Goal: Transaction & Acquisition: Purchase product/service

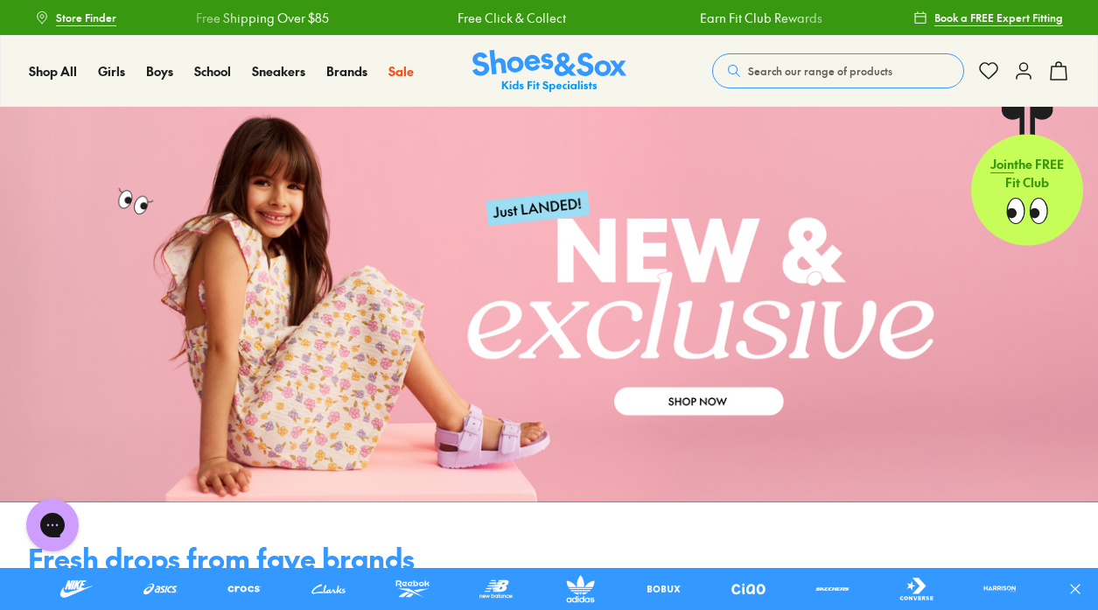
click at [684, 397] on link at bounding box center [549, 304] width 1098 height 395
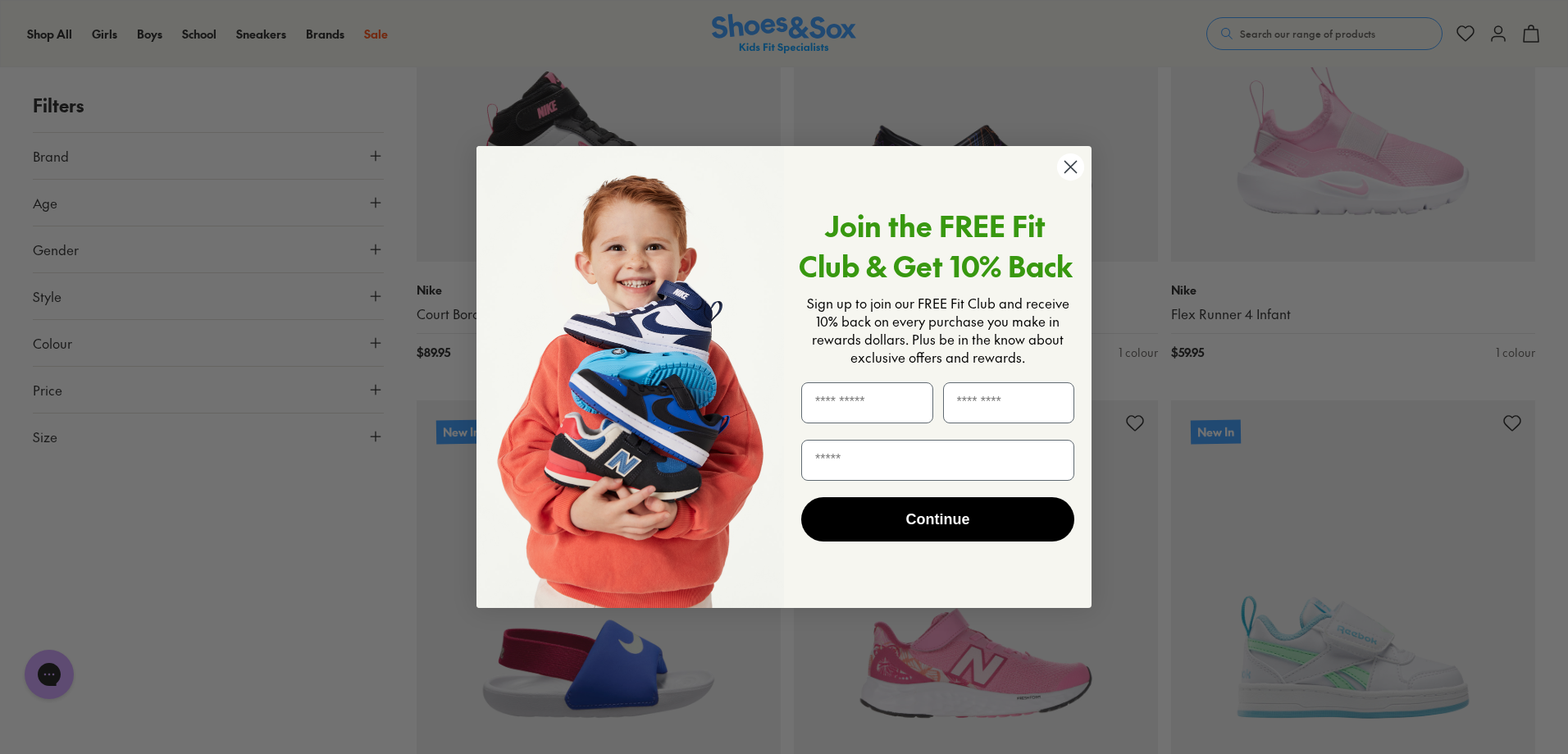
scroll to position [1477, 0]
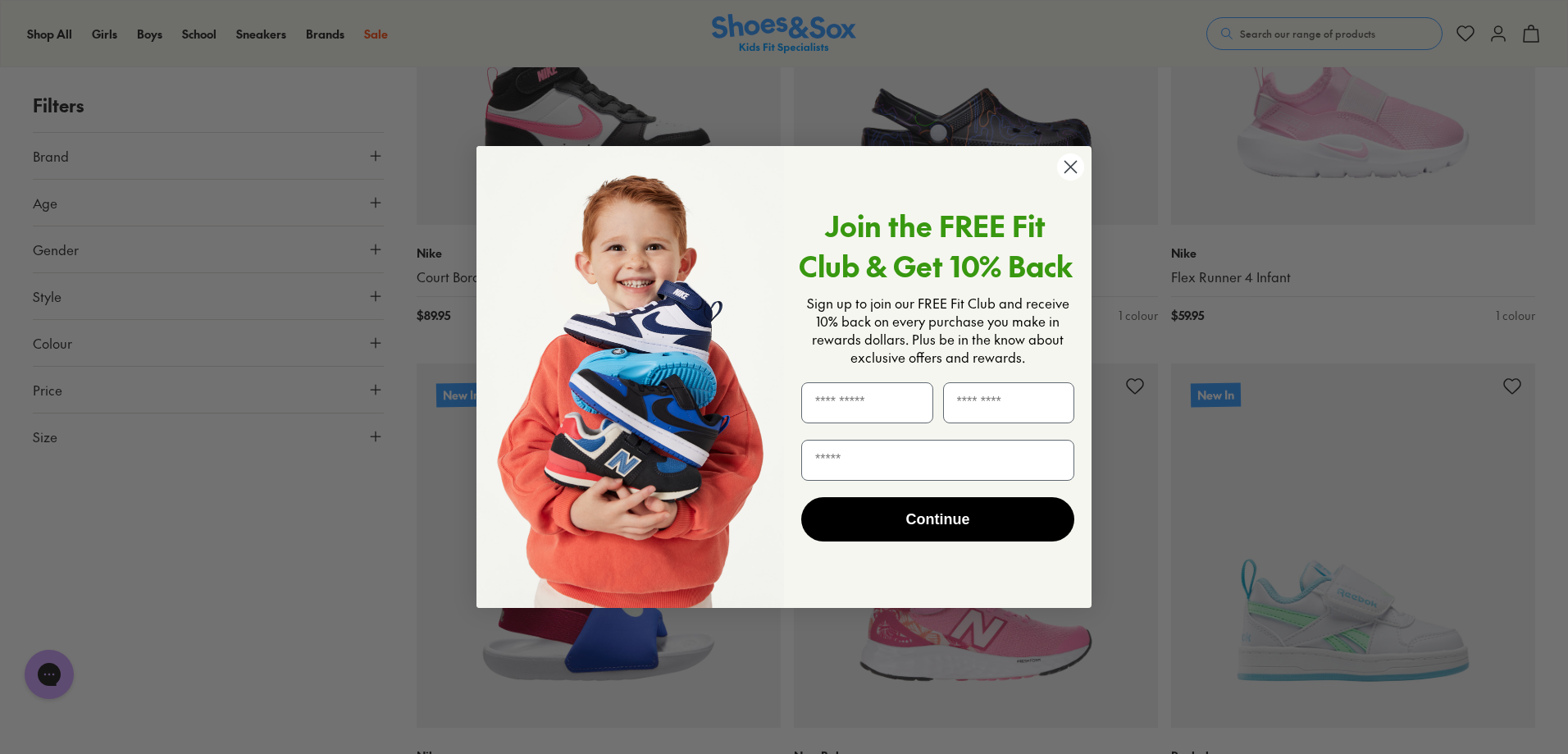
click at [1028, 164] on icon "Close dialog" at bounding box center [1070, 167] width 11 height 11
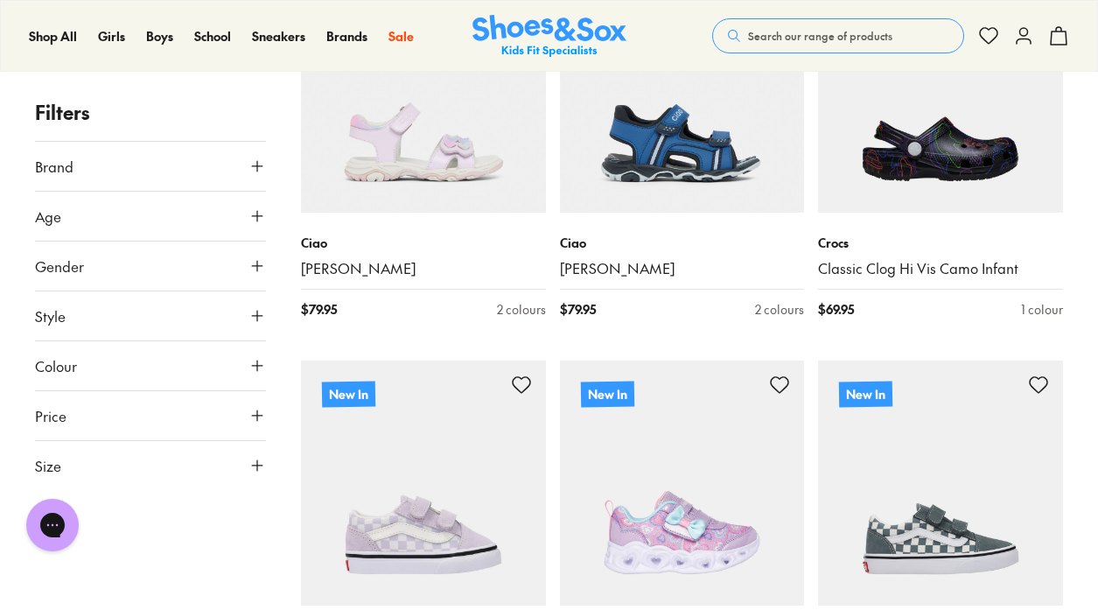
scroll to position [3712, 0]
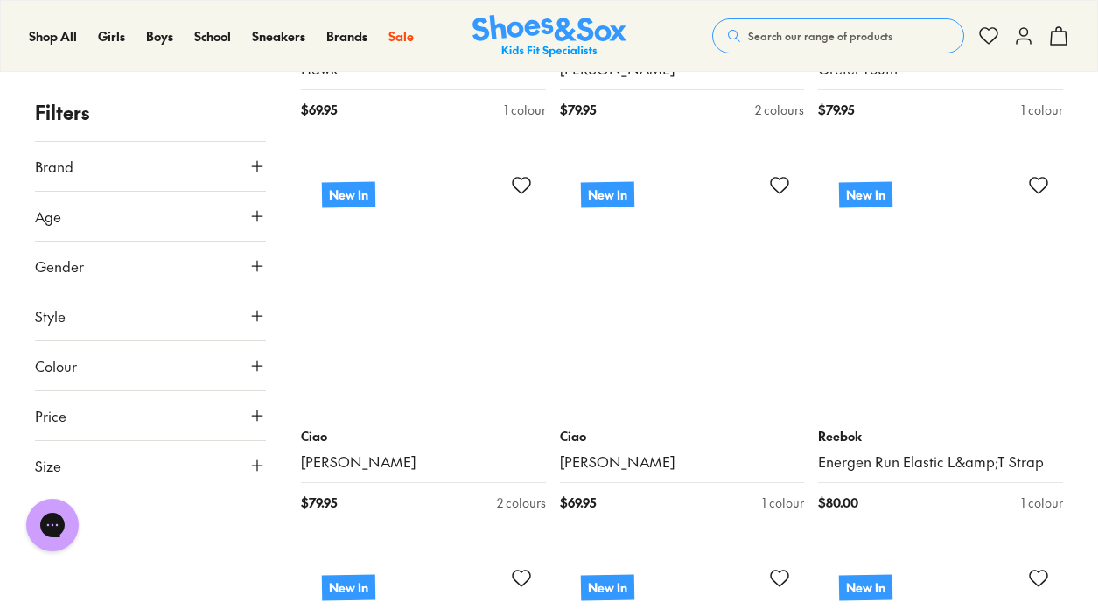
scroll to position [7386, 0]
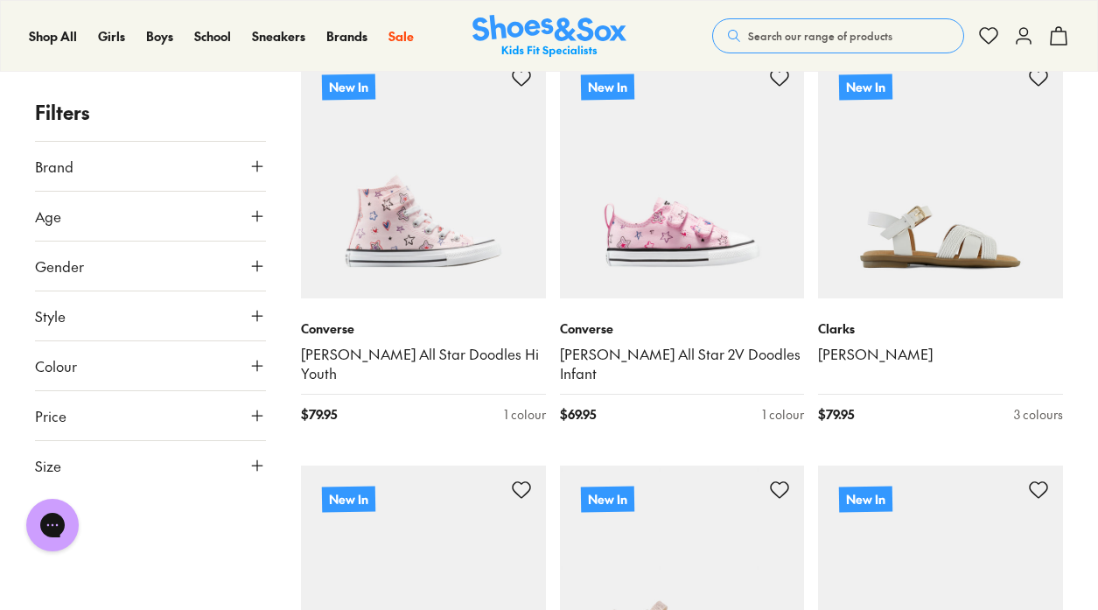
scroll to position [12110, 0]
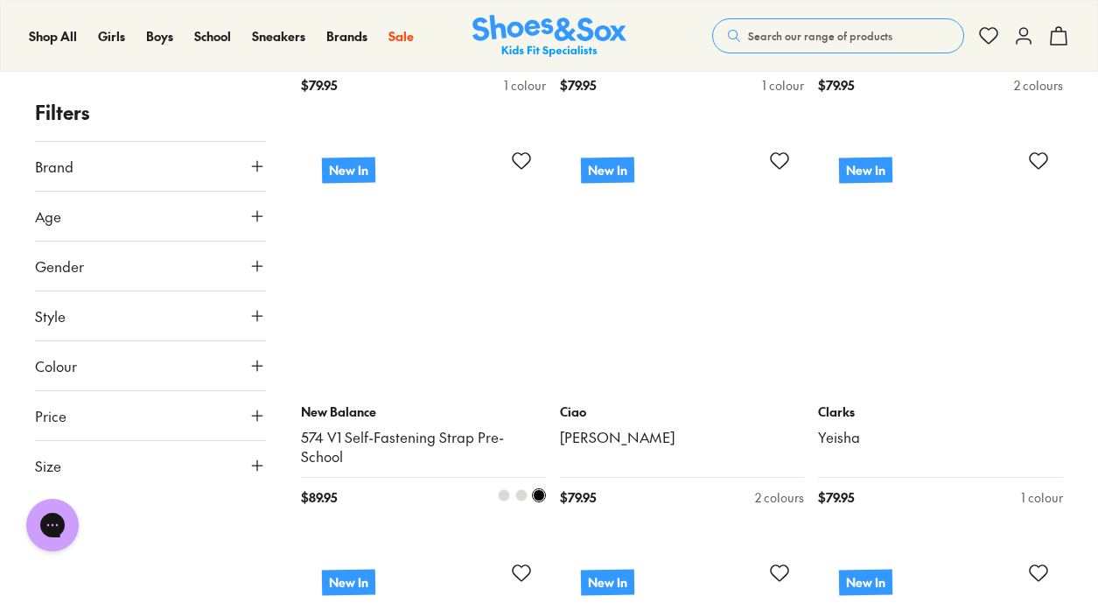
scroll to position [14385, 0]
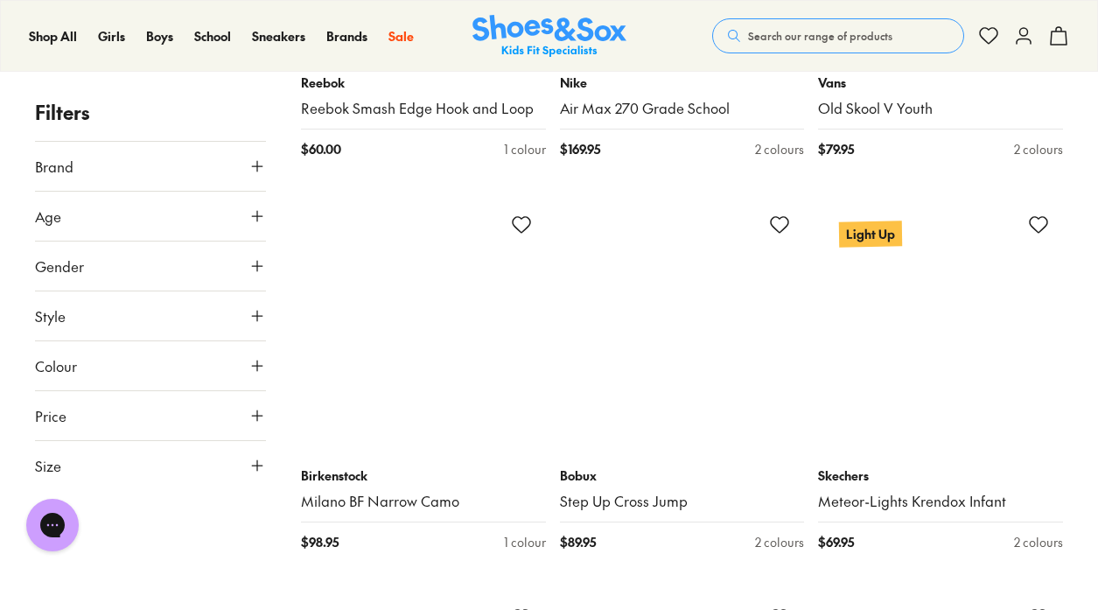
scroll to position [19284, 0]
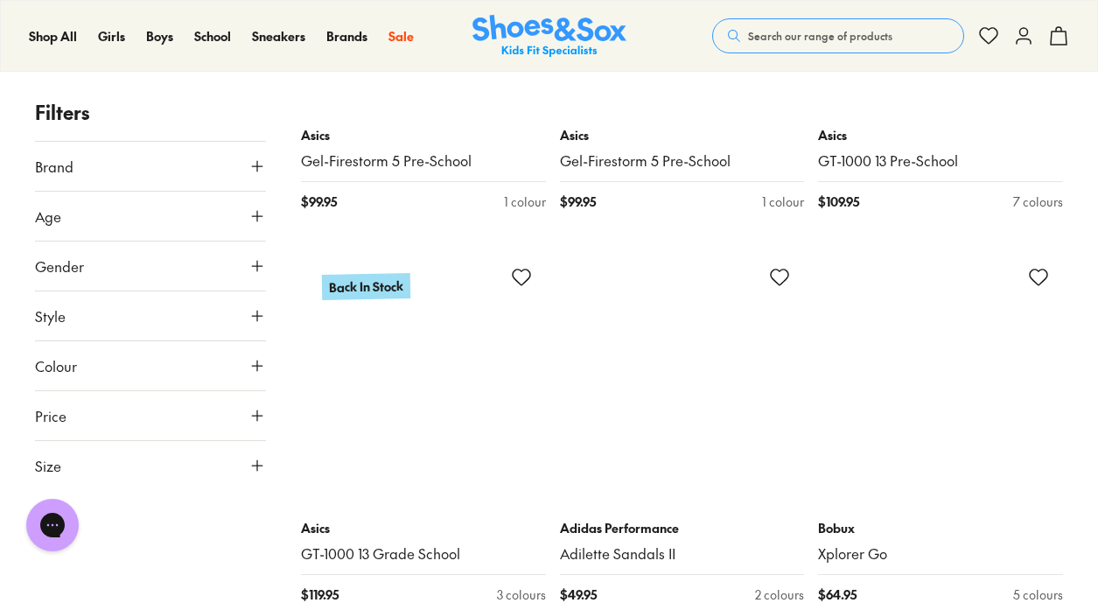
scroll to position [22770, 0]
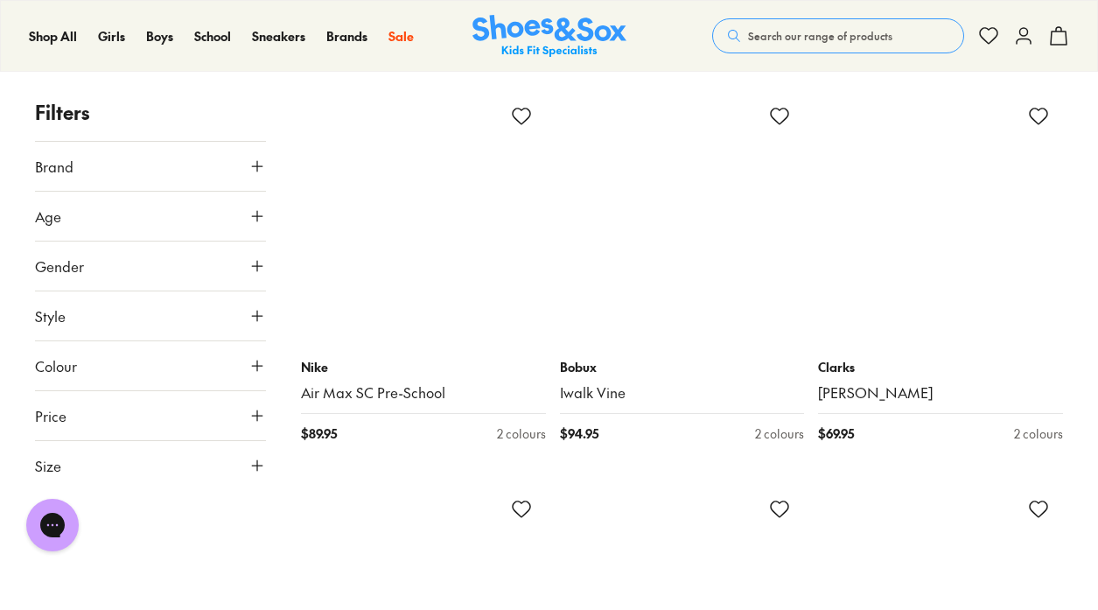
scroll to position [28631, 0]
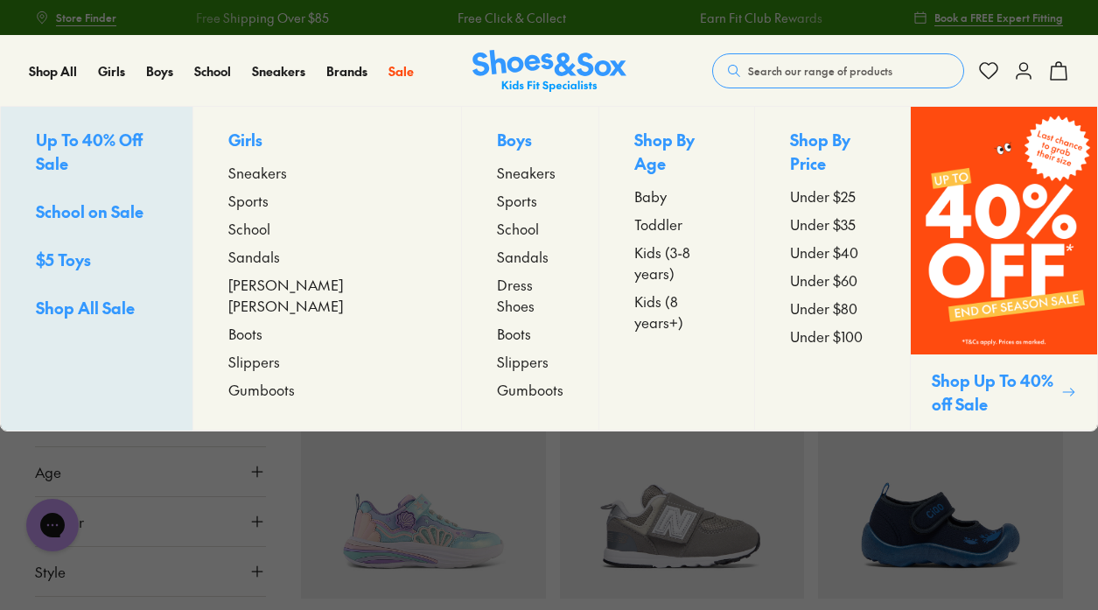
click at [63, 297] on span "Shop All Sale" at bounding box center [85, 308] width 99 height 22
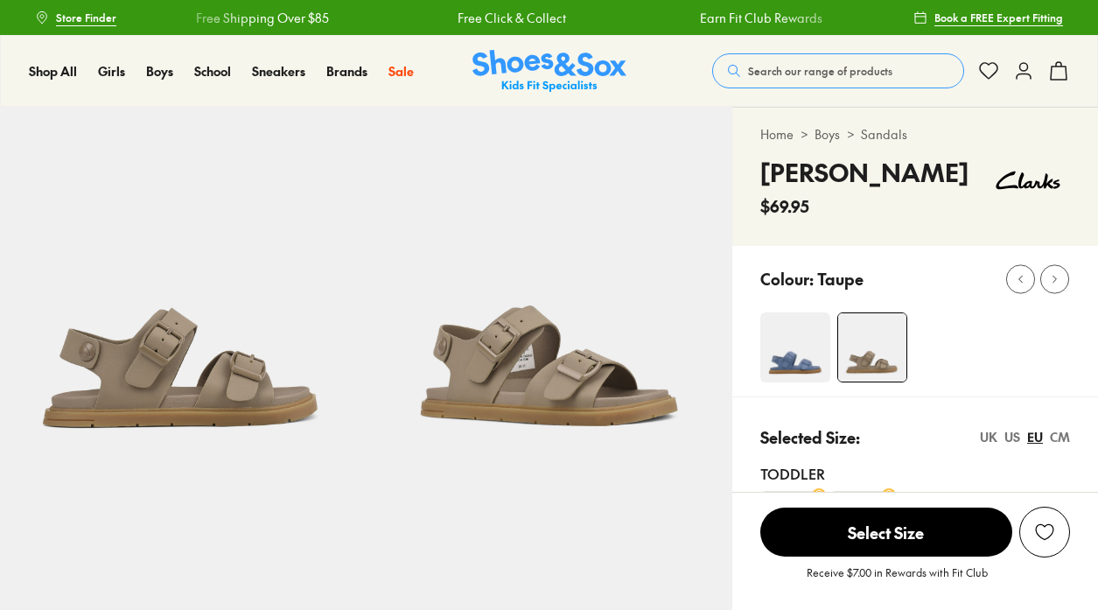
select select "*"
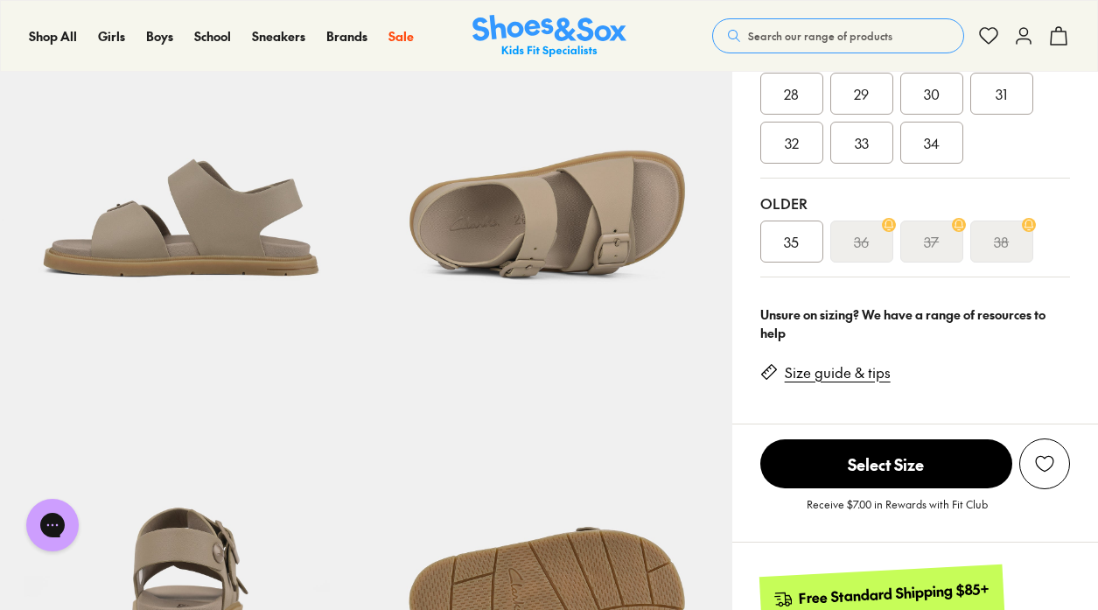
scroll to position [350, 0]
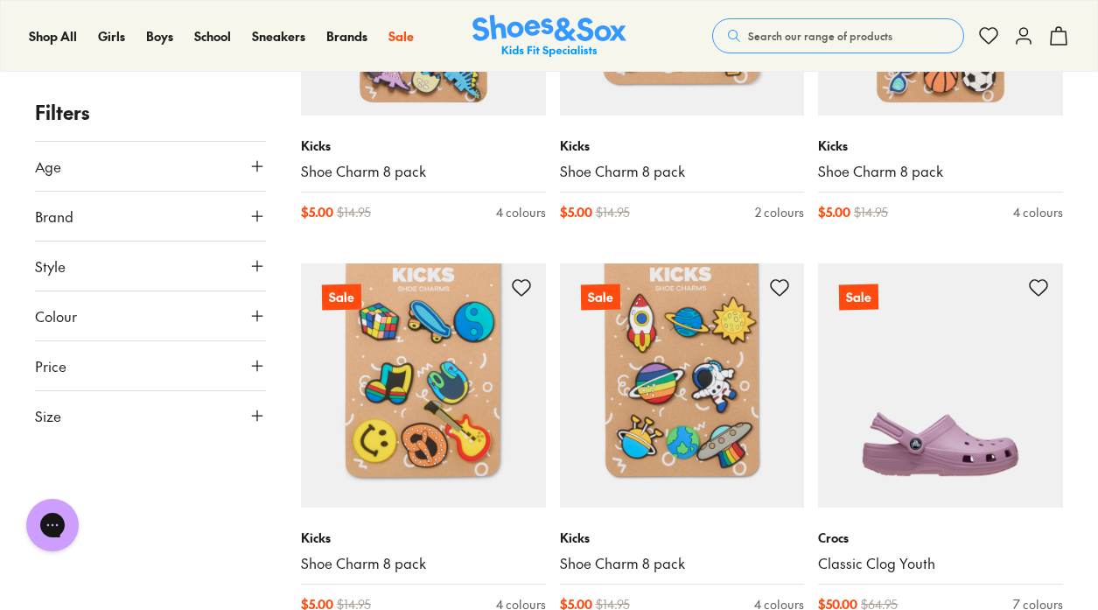
scroll to position [1662, 0]
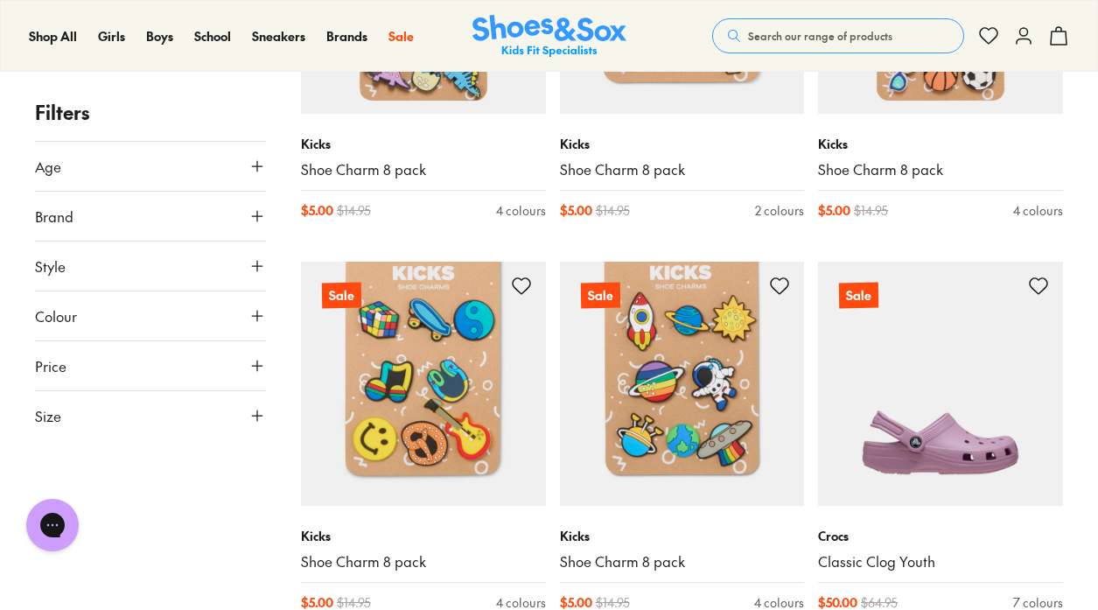
click at [252, 168] on icon at bounding box center [256, 165] width 17 height 17
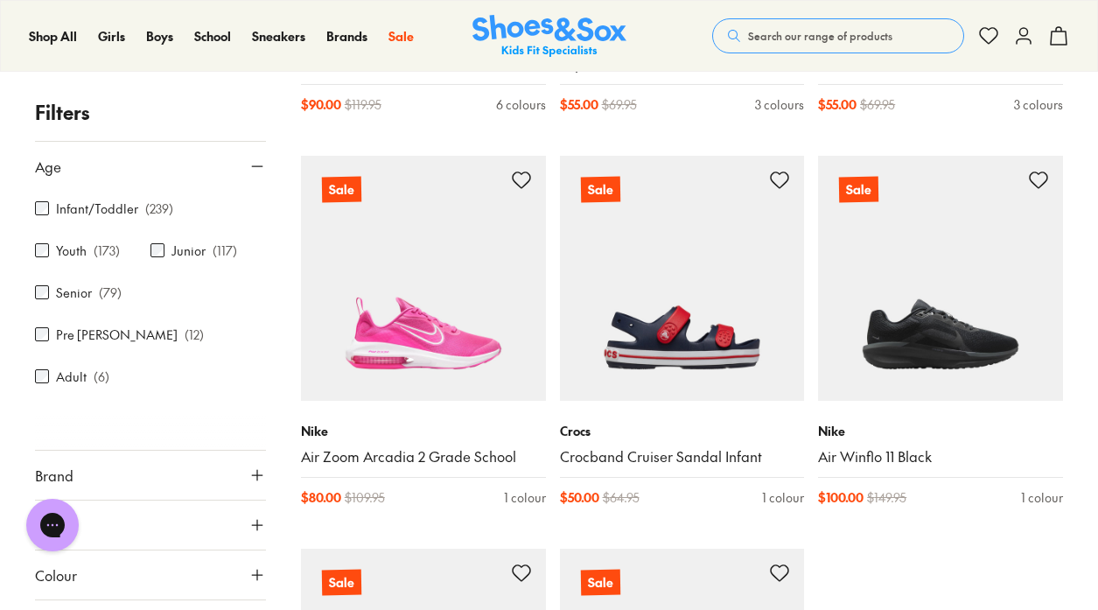
scroll to position [3762, 0]
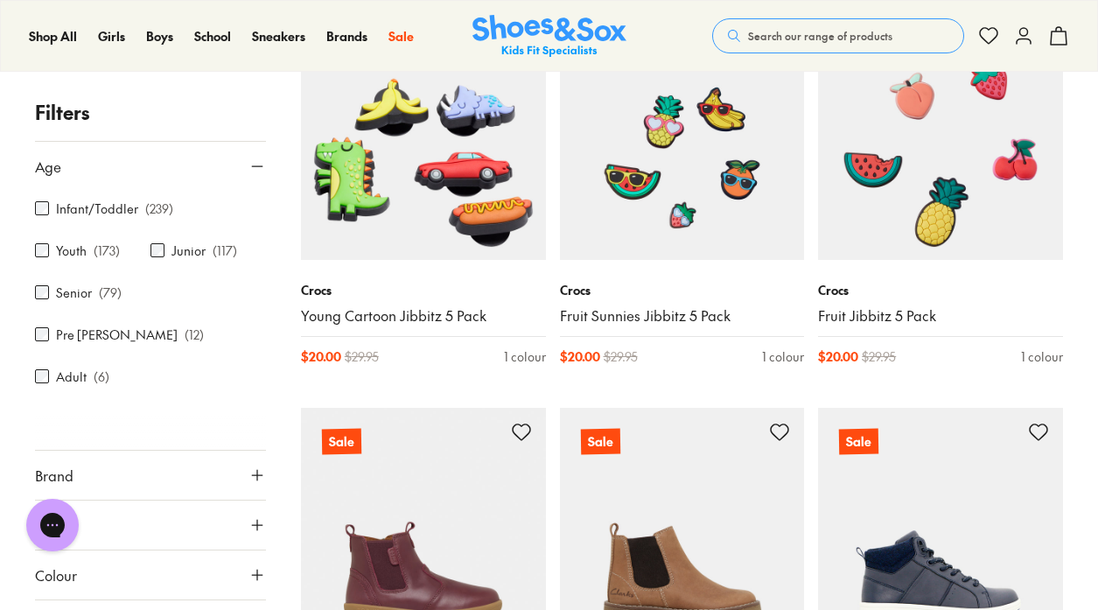
scroll to position [7611, 0]
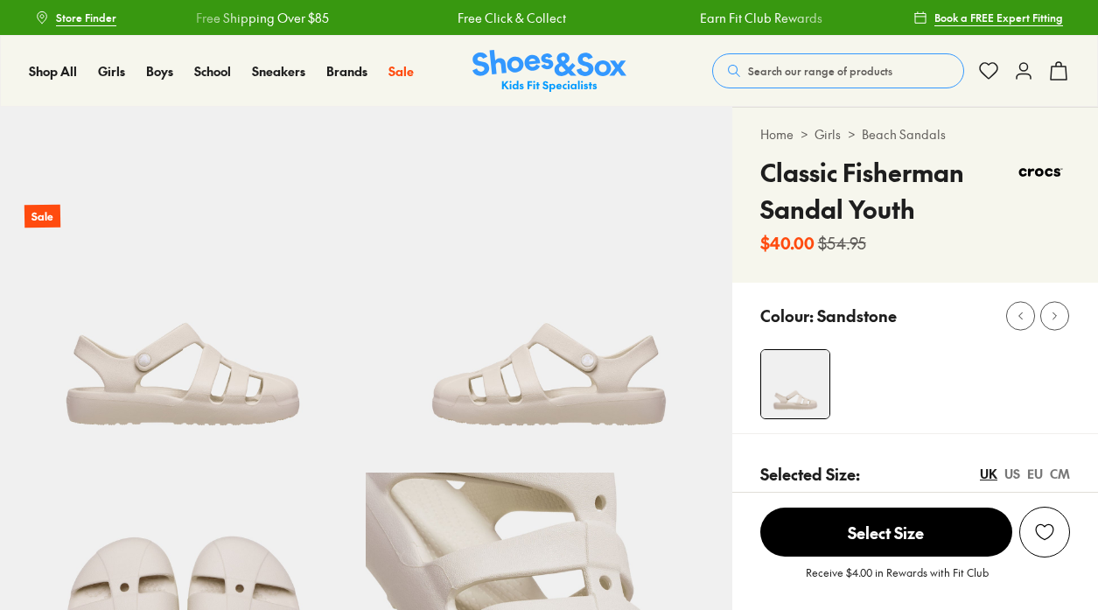
select select "*"
